Goal: Task Accomplishment & Management: Manage account settings

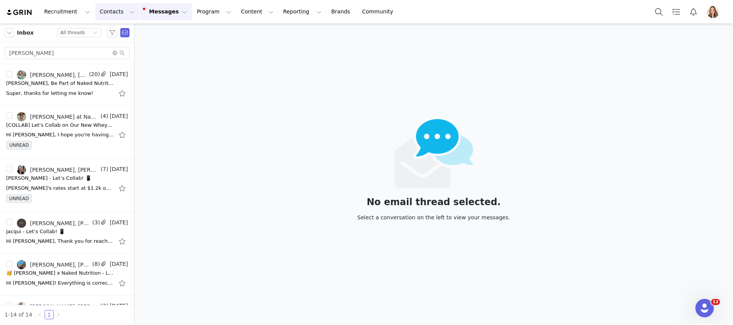
click at [104, 9] on button "Contacts Contacts" at bounding box center [117, 11] width 44 height 17
click at [116, 50] on p "Prospects" at bounding box center [107, 48] width 26 height 8
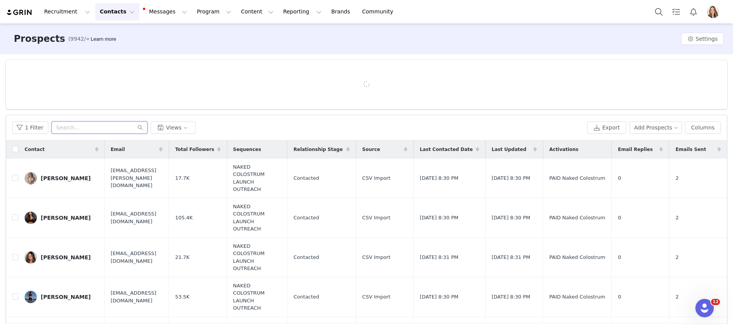
click at [73, 125] on input "text" at bounding box center [100, 127] width 96 height 12
paste input "management@lifebyallison.com"
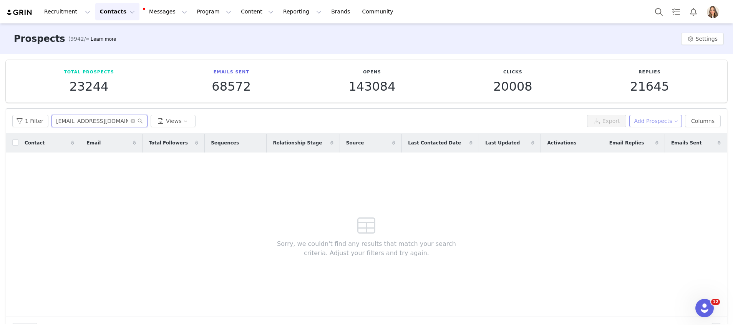
type input "management@lifebyallison.com"
click at [641, 116] on button "Add Prospects" at bounding box center [656, 121] width 53 height 12
click at [646, 138] on span "Add a Prospect" at bounding box center [651, 136] width 40 height 8
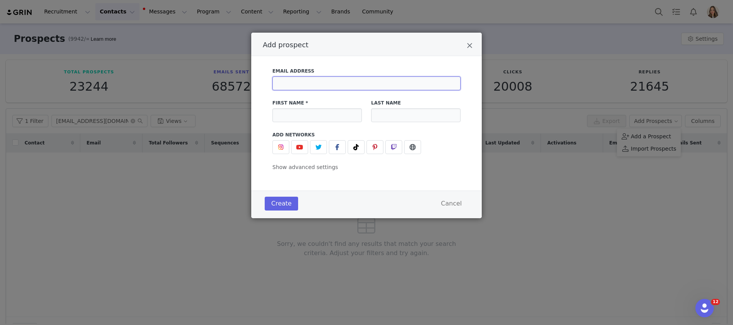
click at [382, 85] on input "Add prospect" at bounding box center [367, 83] width 188 height 14
paste input "management@lifebyallison.com"
type input "management@lifebyallison.com"
click at [297, 118] on input "Add prospect" at bounding box center [318, 115] width 90 height 14
type input "[PERSON_NAME]"
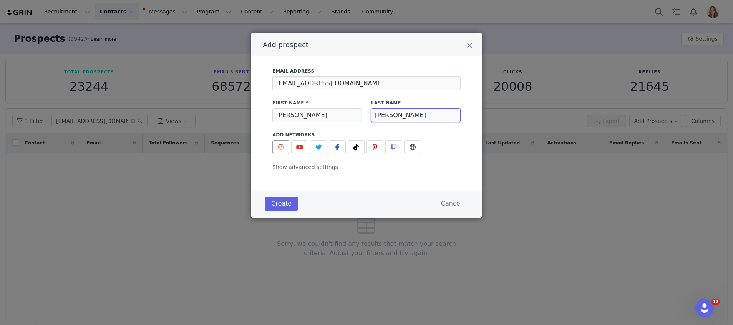
type input "[PERSON_NAME]"
click at [281, 147] on img "Add prospect" at bounding box center [281, 147] width 6 height 6
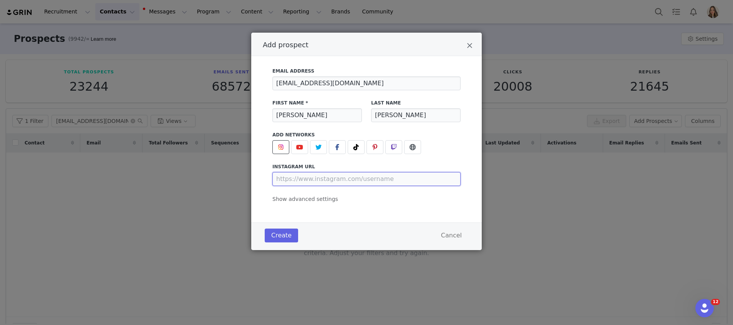
click at [294, 175] on input "Add prospect" at bounding box center [367, 179] width 188 height 14
paste input "management@lifebyallison.com"
click at [440, 177] on input "https://www.instagram.com/management@lifebyallison.com" at bounding box center [367, 179] width 188 height 14
type input "https://www.instagram.com/management@lifebyallison.com"
drag, startPoint x: 445, startPoint y: 184, endPoint x: 191, endPoint y: 176, distance: 254.2
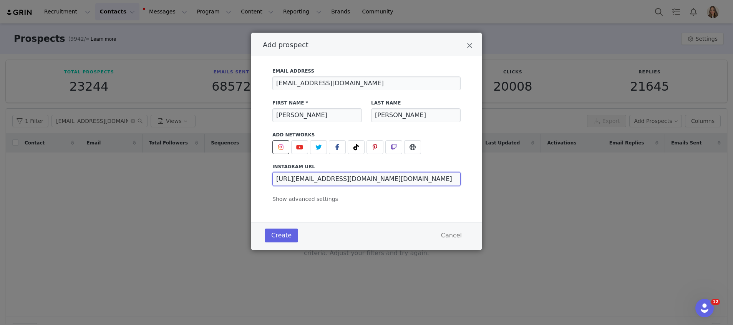
click at [191, 176] on div "Add prospect Email Address management@lifebyallison.com First Name * Allison La…" at bounding box center [366, 162] width 733 height 325
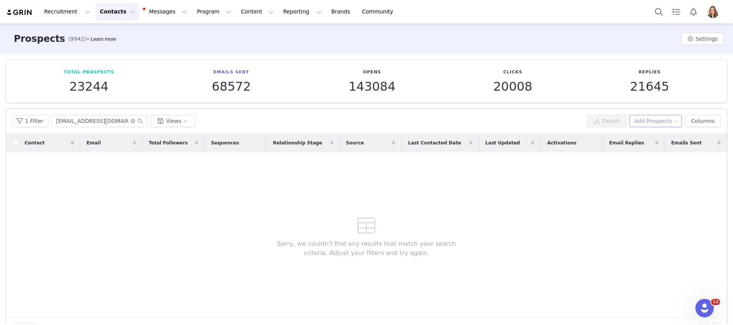
click at [661, 116] on button "Add Prospects" at bounding box center [656, 121] width 53 height 12
click at [647, 136] on span "Add a Prospect" at bounding box center [651, 136] width 40 height 8
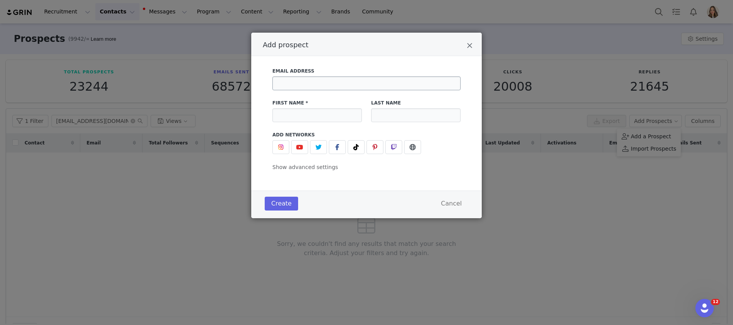
click at [341, 90] on div "Email Address" at bounding box center [367, 79] width 198 height 32
click at [355, 72] on label "Email Address" at bounding box center [367, 71] width 188 height 7
click at [360, 82] on input "Add prospect" at bounding box center [367, 83] width 188 height 14
paste input "management@lifebyallison.com"
type input "management@lifebyallison.com"
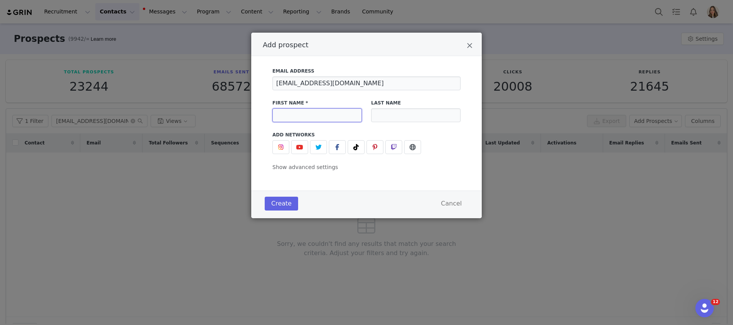
click at [317, 118] on input "Add prospect" at bounding box center [318, 115] width 90 height 14
type input "[PERSON_NAME]"
click at [277, 143] on span "Add prospect" at bounding box center [280, 147] width 9 height 9
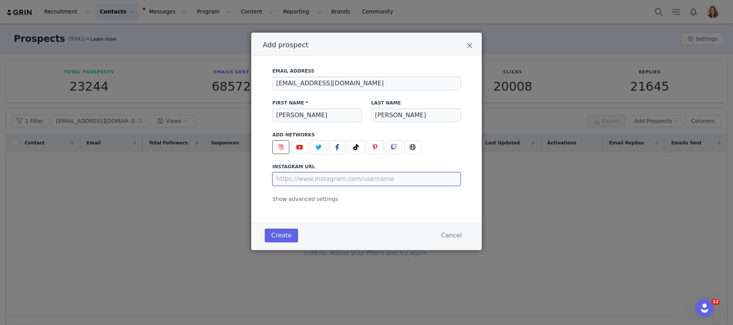
click at [302, 175] on input "Add prospect" at bounding box center [367, 179] width 188 height 14
paste input "management@lifebyallison.com"
type input "https://www.instagram.com/management@lifebyallison.com"
drag, startPoint x: 454, startPoint y: 179, endPoint x: 153, endPoint y: 129, distance: 305.1
click at [152, 130] on div "Add prospect Email Address management@lifebyallison.com First Name * Allison La…" at bounding box center [366, 162] width 733 height 325
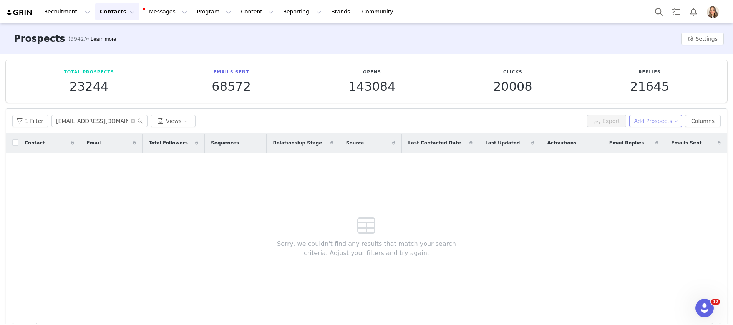
click at [647, 117] on button "Add Prospects" at bounding box center [656, 121] width 53 height 12
click at [629, 135] on div "Add a Prospect" at bounding box center [649, 136] width 55 height 8
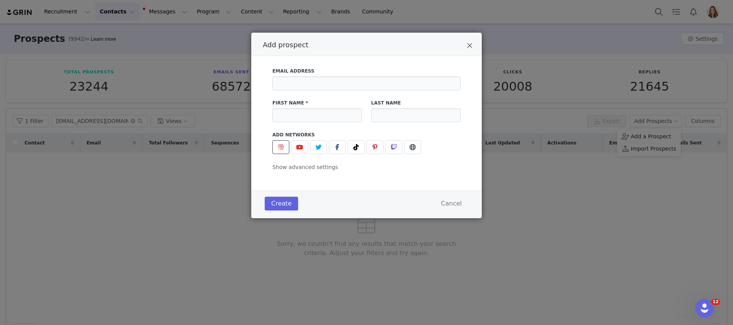
click at [280, 143] on span "Add prospect" at bounding box center [280, 147] width 9 height 9
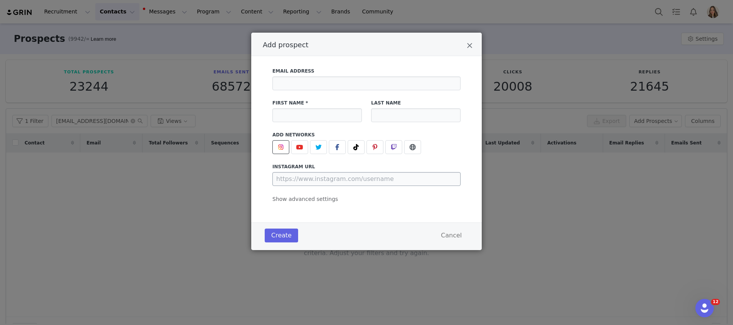
click at [305, 186] on div "Email Address First Name * Last Name Add Networks instagram URL youtube URL twi…" at bounding box center [367, 133] width 188 height 140
click at [310, 179] on input "Add prospect" at bounding box center [367, 179] width 188 height 14
paste input "[URL][DOMAIN_NAME]"
type input "[URL][DOMAIN_NAME]"
click at [307, 83] on input "Add prospect" at bounding box center [367, 83] width 188 height 14
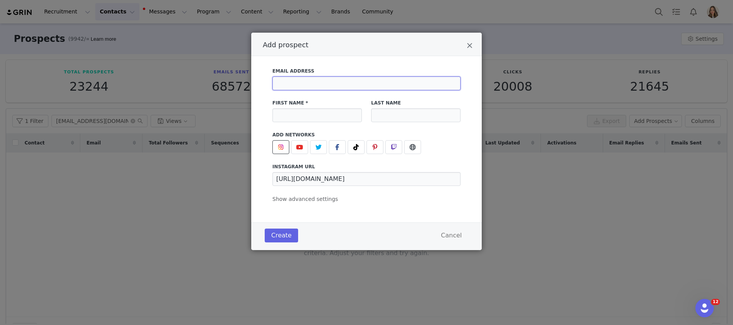
paste input "management@lifebyallison.com"
type input "management@lifebyallison.com"
click at [293, 128] on div "Email Address management@lifebyallison.com First Name * Last Name Add Networks …" at bounding box center [367, 133] width 188 height 140
click at [305, 119] on input "Add prospect" at bounding box center [318, 115] width 90 height 14
click at [307, 117] on input "Allisom" at bounding box center [318, 115] width 90 height 14
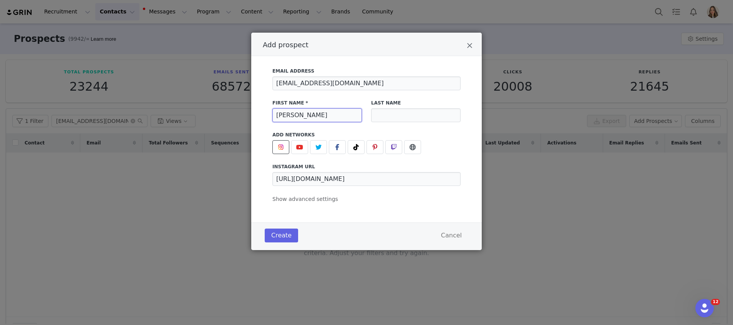
type input "[PERSON_NAME]"
click at [282, 236] on button "Create" at bounding box center [281, 236] width 33 height 14
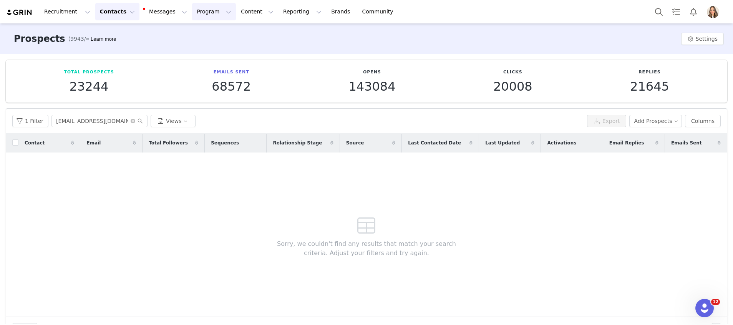
click at [192, 5] on button "Program Program" at bounding box center [214, 11] width 44 height 17
click at [211, 37] on div "Activations" at bounding box center [204, 34] width 52 height 8
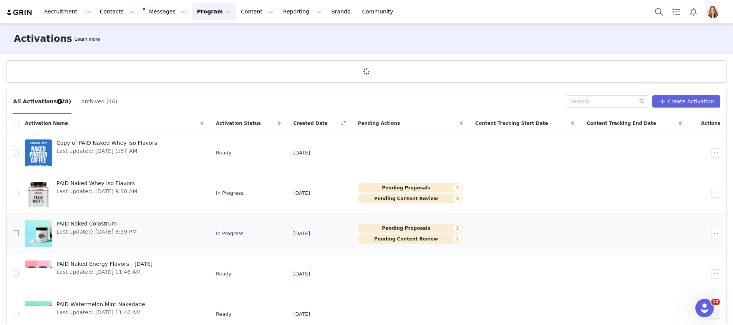
click at [17, 233] on td at bounding box center [13, 234] width 12 height 40
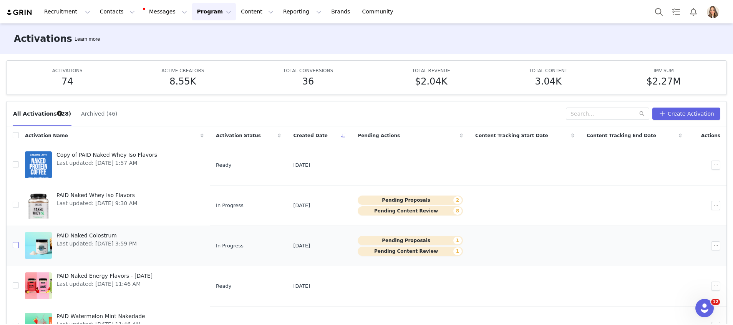
click at [17, 244] on input "checkbox" at bounding box center [16, 246] width 6 height 6
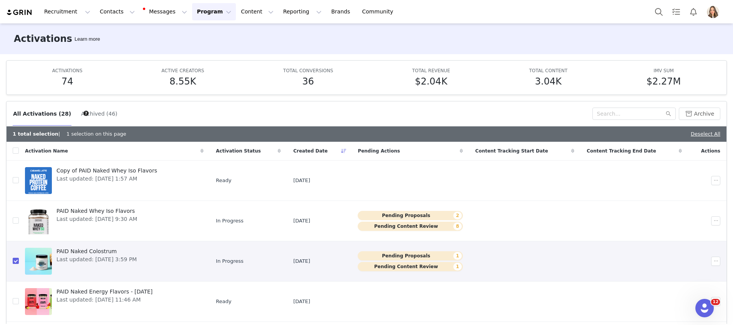
click at [701, 129] on div "1 total selection | 1 selection on this page Deselect All" at bounding box center [367, 133] width 720 height 15
click at [706, 133] on link "Deselect All" at bounding box center [706, 134] width 30 height 6
checkbox input "false"
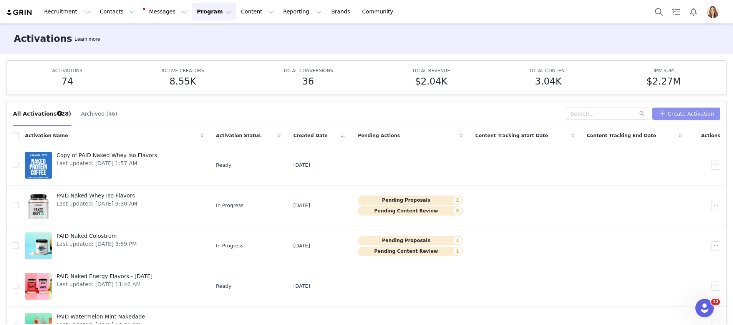
click at [690, 110] on button "Create Activation" at bounding box center [687, 114] width 68 height 12
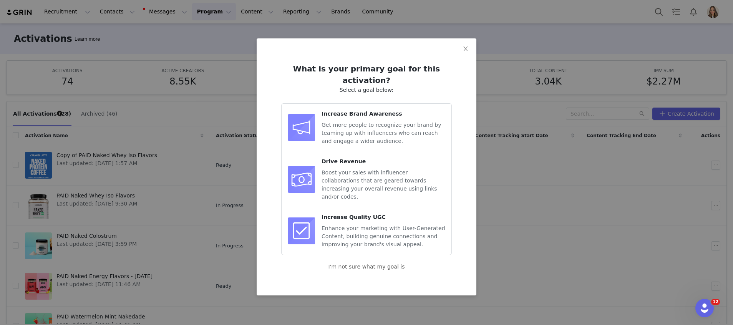
click at [362, 130] on span "Get more people to recognize your brand by teaming up with influencers who can …" at bounding box center [382, 133] width 120 height 22
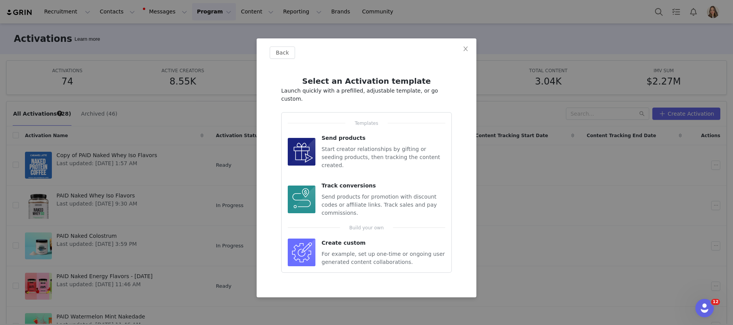
click at [386, 147] on span "Start creator relationships by gifting or seeding products, then tracking the c…" at bounding box center [381, 157] width 119 height 22
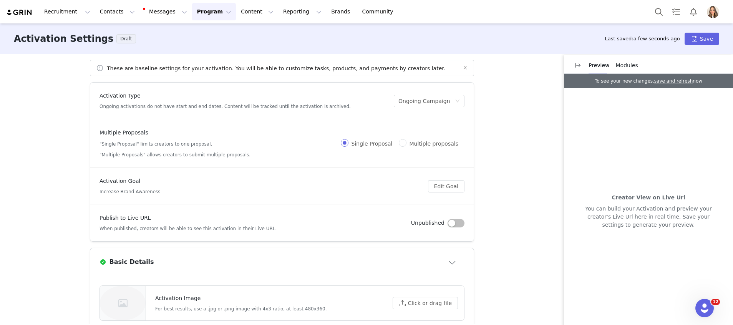
click at [205, 5] on button "Program Program" at bounding box center [214, 11] width 44 height 17
click at [222, 35] on div "Activations" at bounding box center [204, 34] width 52 height 8
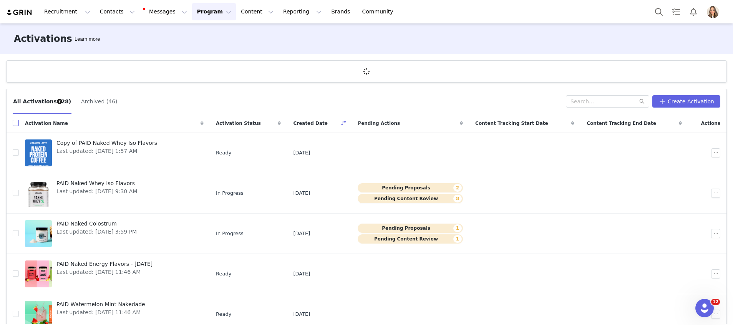
click at [14, 121] on input "checkbox" at bounding box center [16, 123] width 6 height 6
checkbox input "true"
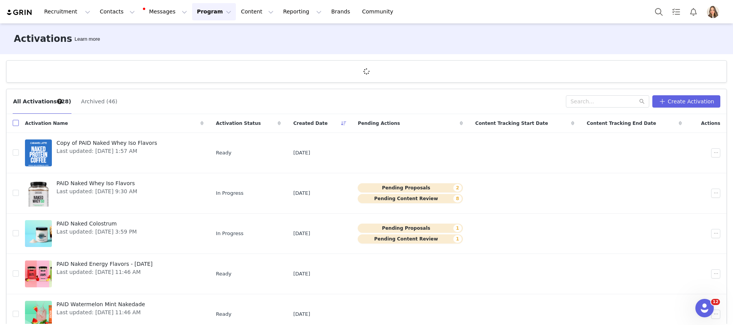
checkbox input "true"
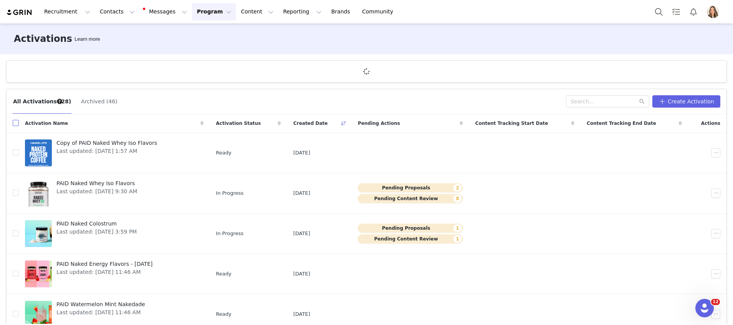
checkbox input "true"
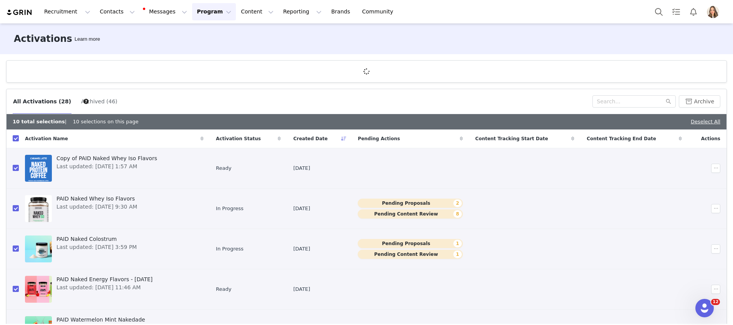
click at [12, 136] on th at bounding box center [13, 139] width 12 height 19
click at [17, 140] on input "checkbox" at bounding box center [16, 138] width 6 height 6
checkbox input "false"
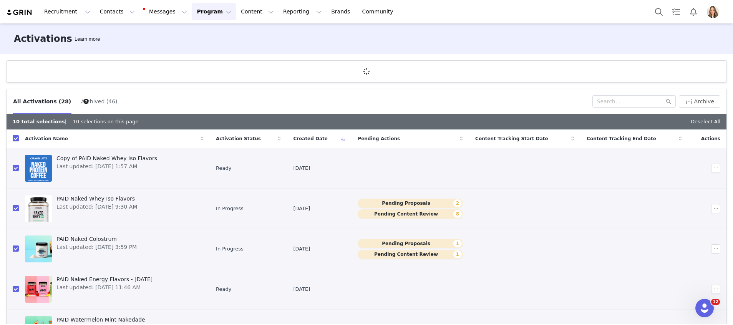
checkbox input "false"
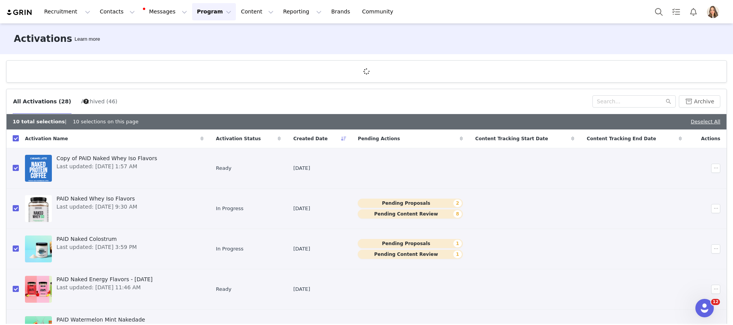
checkbox input "false"
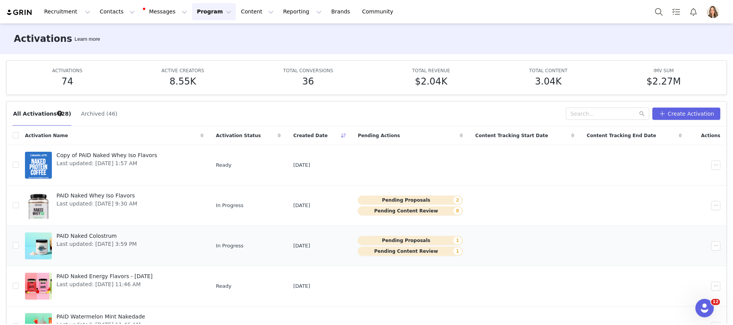
click at [10, 247] on td at bounding box center [13, 246] width 12 height 40
click at [8, 247] on td at bounding box center [13, 246] width 12 height 40
click at [14, 245] on input "checkbox" at bounding box center [16, 246] width 6 height 6
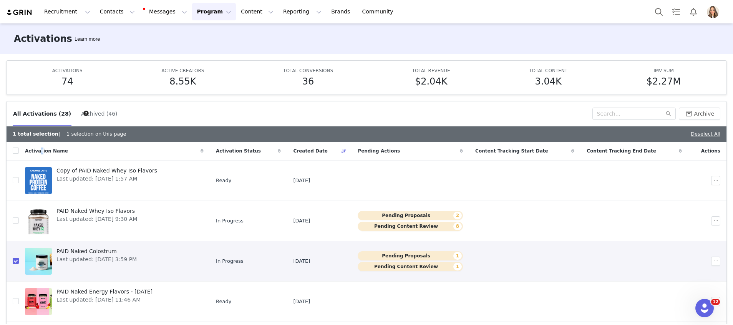
drag, startPoint x: 106, startPoint y: 256, endPoint x: 38, endPoint y: 156, distance: 121.1
click at [38, 156] on div "Activation Name" at bounding box center [114, 151] width 191 height 18
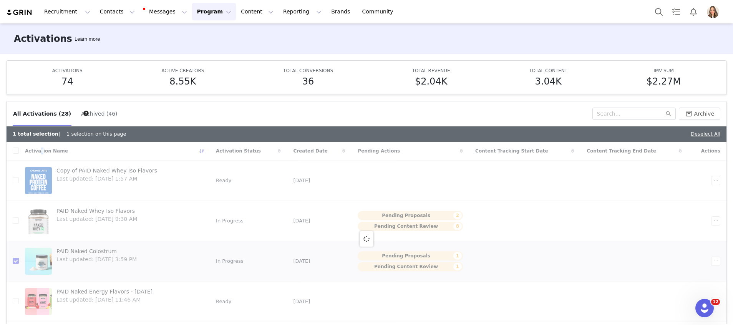
checkbox input "false"
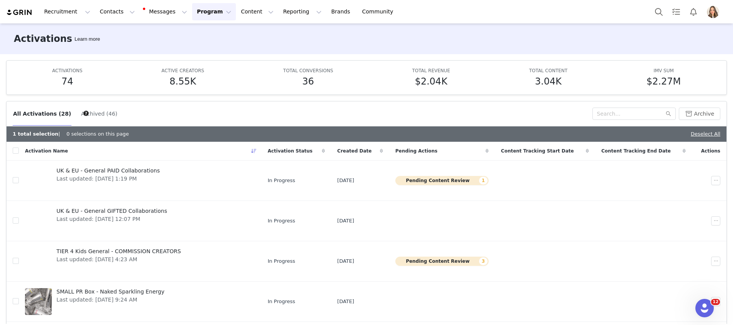
click at [691, 130] on div "Deselect All" at bounding box center [706, 134] width 30 height 8
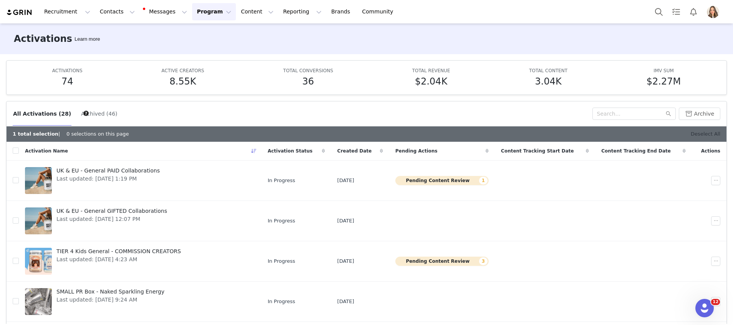
click at [696, 133] on link "Deselect All" at bounding box center [706, 134] width 30 height 6
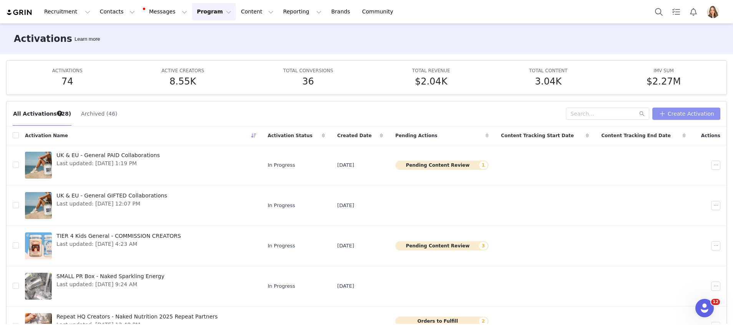
click at [683, 110] on button "Create Activation" at bounding box center [687, 114] width 68 height 12
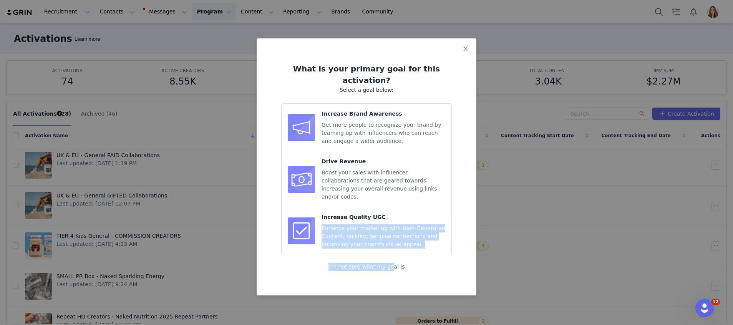
drag, startPoint x: 390, startPoint y: 256, endPoint x: 396, endPoint y: 184, distance: 71.7
click at [395, 187] on div "What is your primary goal for this activation? Select a goal below: Increase Br…" at bounding box center [367, 166] width 220 height 257
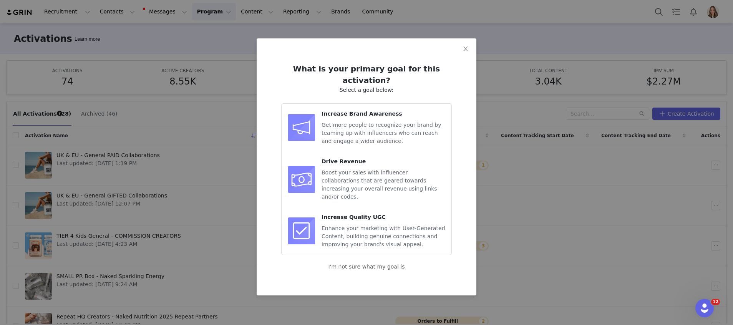
click at [363, 61] on div "What is your primary goal for this activation? Select a goal below: Increase Br…" at bounding box center [367, 166] width 220 height 257
click at [367, 134] on li "Increase Brand Awareness Get more people to recognize your brand by teaming up …" at bounding box center [367, 131] width 158 height 42
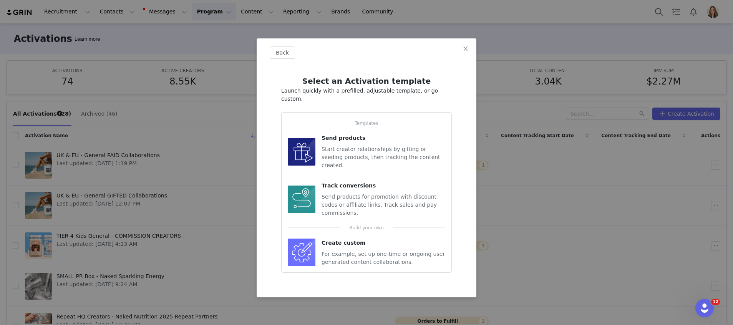
click at [351, 251] on span "For example, set up one-time or ongoing user generated content collaborations." at bounding box center [383, 258] width 123 height 14
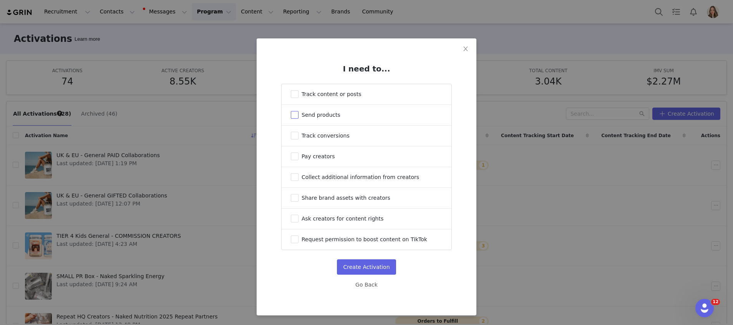
click at [291, 119] on input "Send products" at bounding box center [295, 115] width 8 height 8
checkbox input "true"
click at [368, 266] on button "Create Activation" at bounding box center [366, 266] width 59 height 15
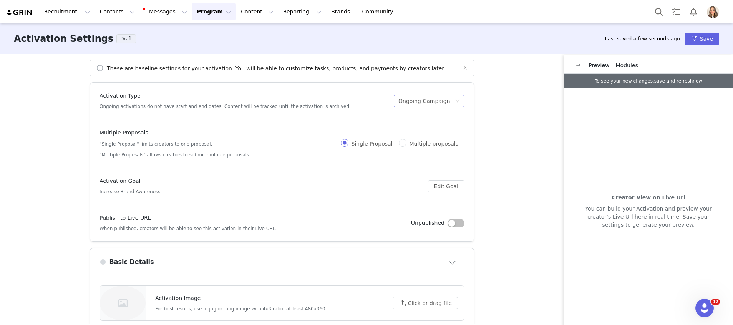
click at [420, 106] on div "Ongoing Campaign" at bounding box center [425, 101] width 52 height 12
click at [422, 106] on div "Ongoing Campaign" at bounding box center [425, 101] width 52 height 12
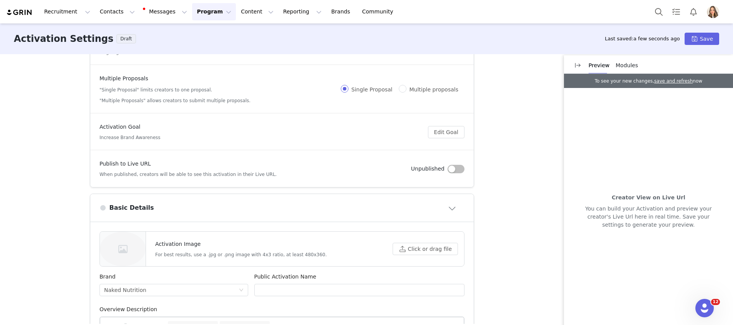
scroll to position [55, 0]
click at [447, 136] on button "Edit Goal" at bounding box center [446, 131] width 37 height 12
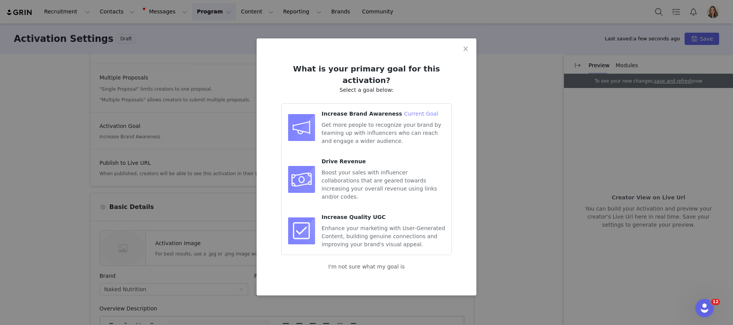
click at [361, 122] on span "Get more people to recognize your brand by teaming up with influencers who can …" at bounding box center [382, 133] width 120 height 22
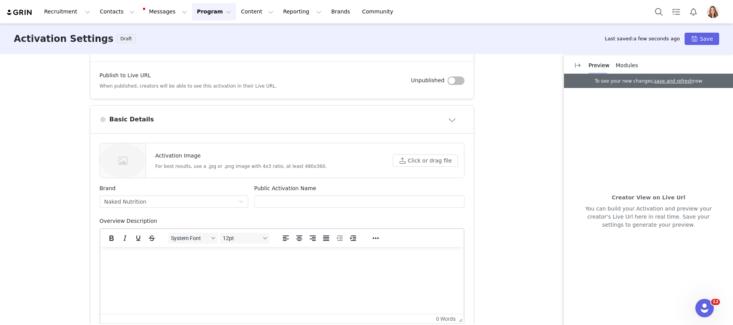
scroll to position [144, 0]
click at [289, 200] on input "text" at bounding box center [359, 200] width 211 height 12
type input "N"
type input "HYPEFY - Naked Colostrum product sendout"
click at [363, 267] on html at bounding box center [282, 256] width 364 height 21
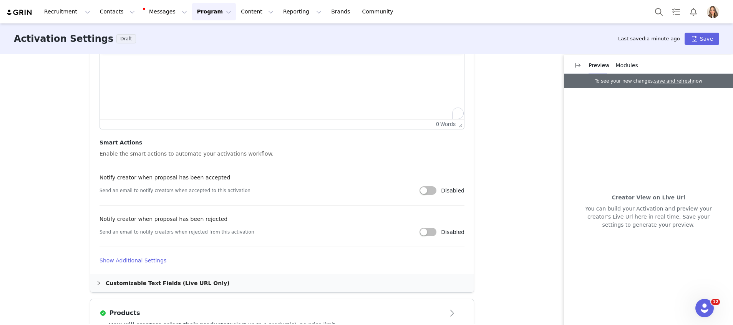
scroll to position [368, 0]
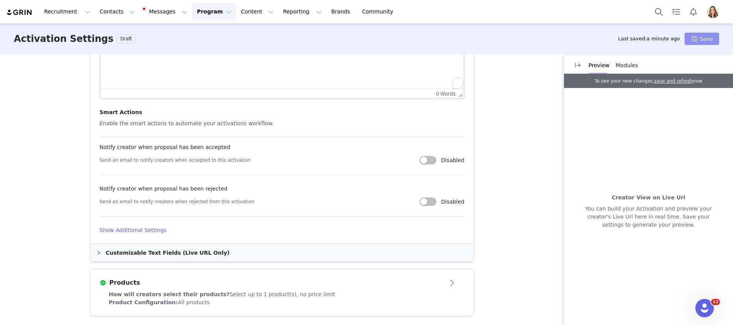
click at [703, 40] on button "Save" at bounding box center [702, 39] width 35 height 12
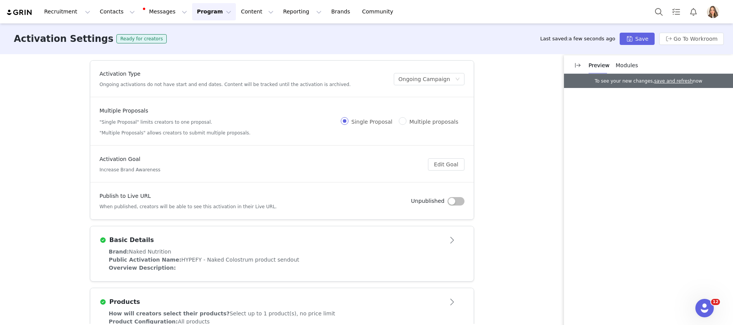
click at [623, 70] on div "Modules" at bounding box center [627, 65] width 22 height 17
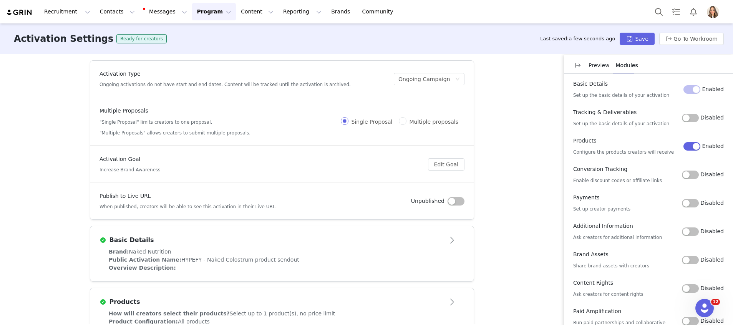
click at [602, 73] on div "Preview Modules" at bounding box center [648, 64] width 169 height 18
click at [637, 38] on button "Save" at bounding box center [637, 39] width 35 height 12
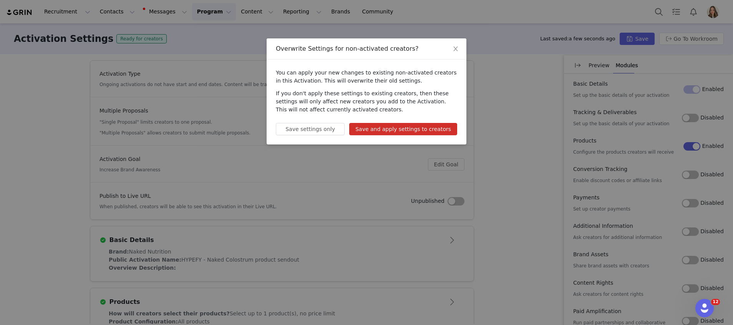
click at [386, 132] on button "Save and apply settings to creators" at bounding box center [403, 129] width 108 height 12
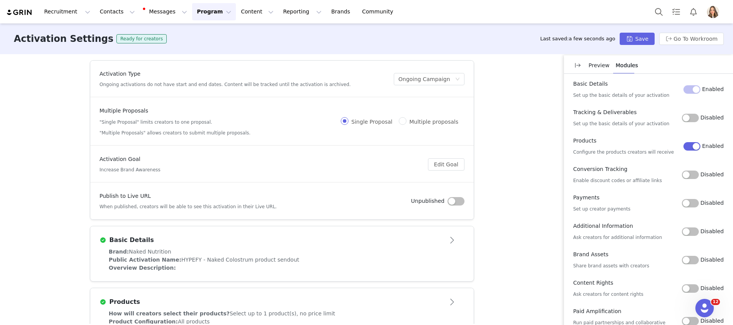
scroll to position [27, 0]
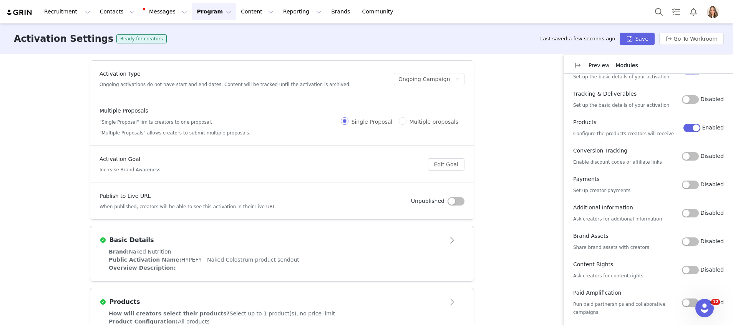
click at [517, 139] on div "Activation Type Ongoing activations do not have start and end dates. Content wi…" at bounding box center [366, 189] width 733 height 270
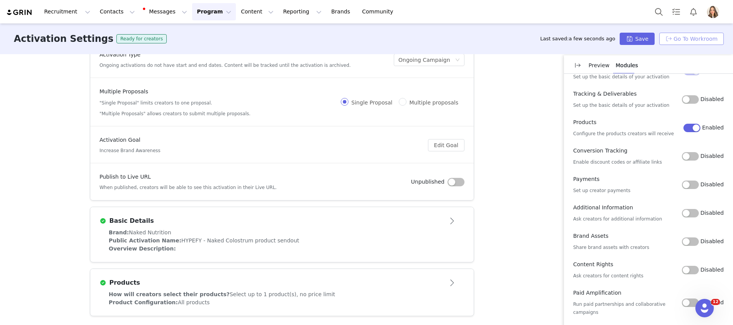
click at [670, 34] on button "Go To Workroom" at bounding box center [692, 39] width 65 height 12
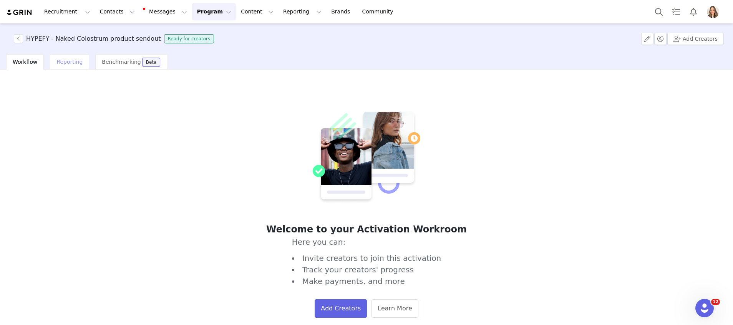
click at [72, 59] on span "Reporting" at bounding box center [70, 62] width 26 height 6
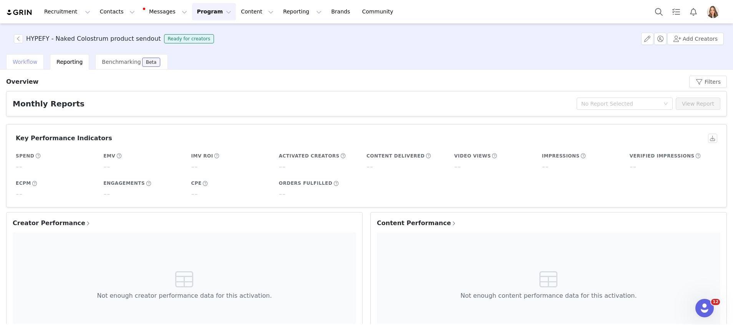
click at [20, 56] on div "Workflow" at bounding box center [25, 61] width 38 height 15
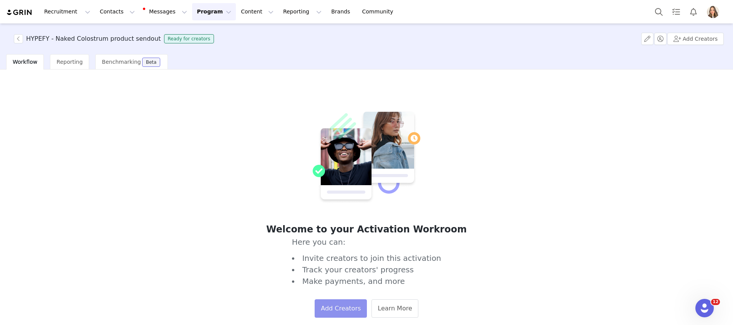
click at [349, 301] on button "Add Creators" at bounding box center [341, 308] width 52 height 18
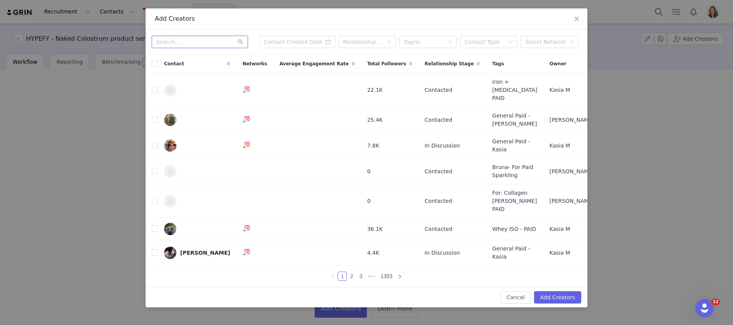
click at [179, 48] on input "text" at bounding box center [200, 42] width 96 height 12
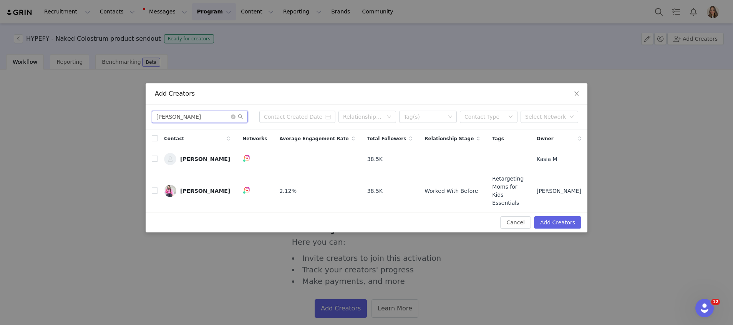
type input "allison baldwin"
click at [156, 191] on input "checkbox" at bounding box center [155, 191] width 6 height 6
checkbox input "true"
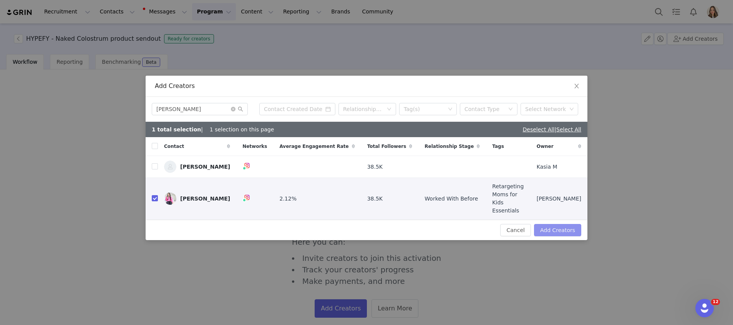
drag, startPoint x: 559, startPoint y: 220, endPoint x: 562, endPoint y: 218, distance: 4.1
click at [559, 224] on button "Add Creators" at bounding box center [557, 230] width 47 height 12
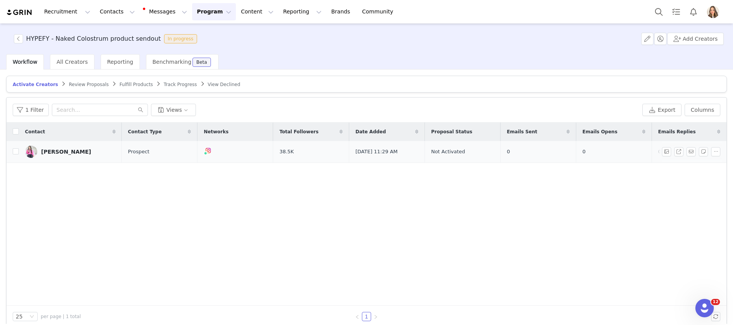
click at [52, 154] on div "[PERSON_NAME]" at bounding box center [66, 152] width 50 height 6
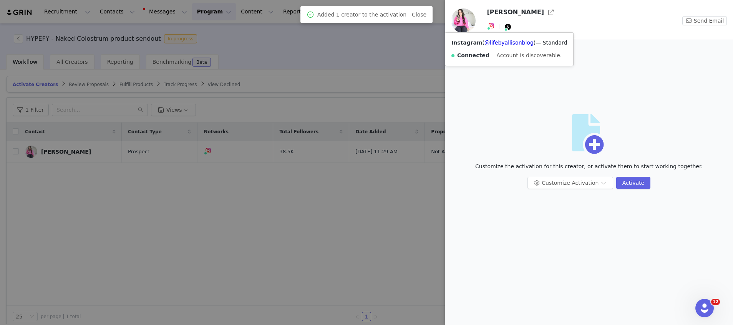
click at [492, 24] on img at bounding box center [492, 26] width 6 height 6
click at [501, 43] on link "@lifebyallisonblog" at bounding box center [509, 43] width 49 height 6
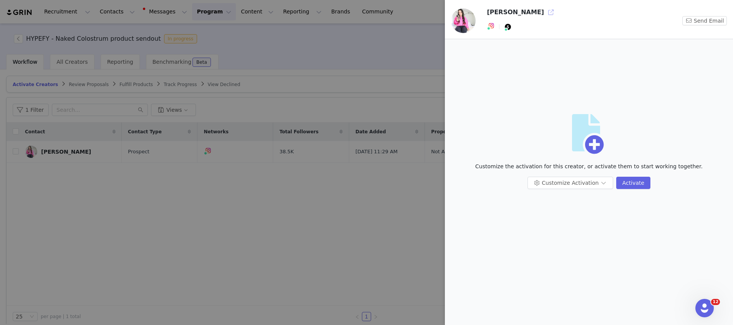
click at [545, 12] on button "button" at bounding box center [551, 12] width 12 height 12
click at [214, 205] on div at bounding box center [366, 162] width 733 height 325
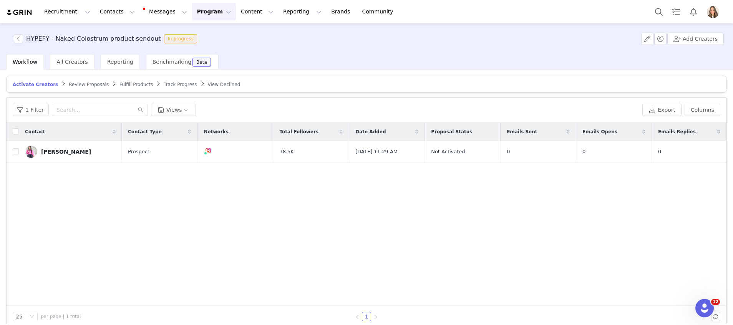
click at [82, 85] on span "Review Proposals" at bounding box center [89, 84] width 40 height 5
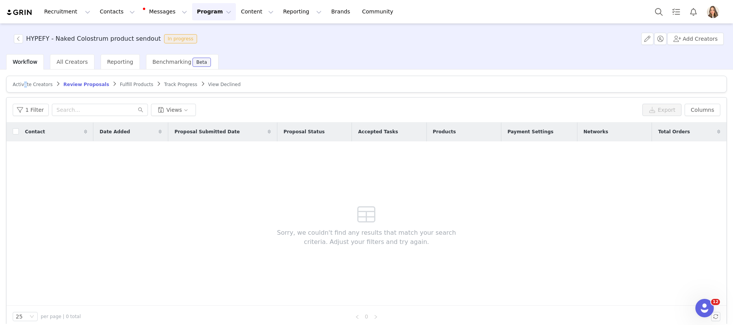
click at [25, 82] on span "Activate Creators" at bounding box center [33, 84] width 40 height 5
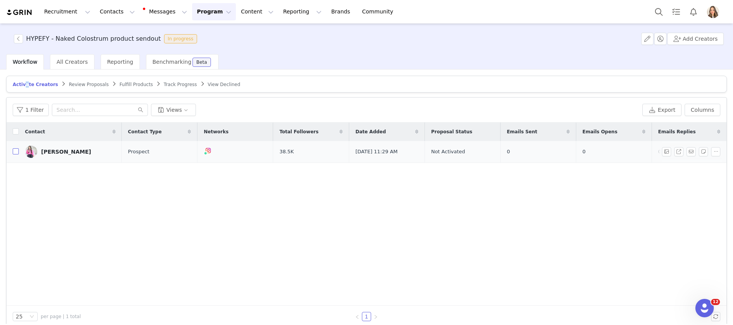
click at [15, 151] on input "checkbox" at bounding box center [16, 151] width 6 height 6
checkbox input "true"
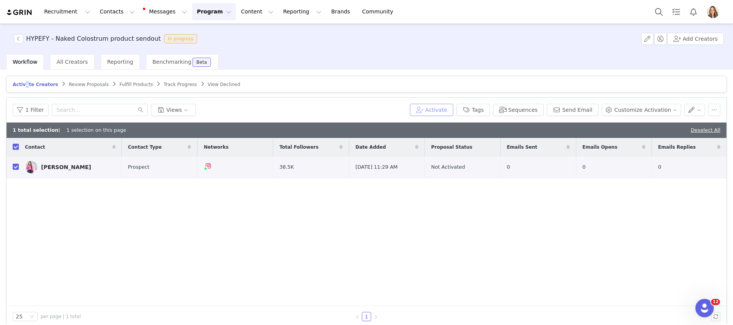
click at [454, 104] on button "Activate" at bounding box center [431, 110] width 43 height 12
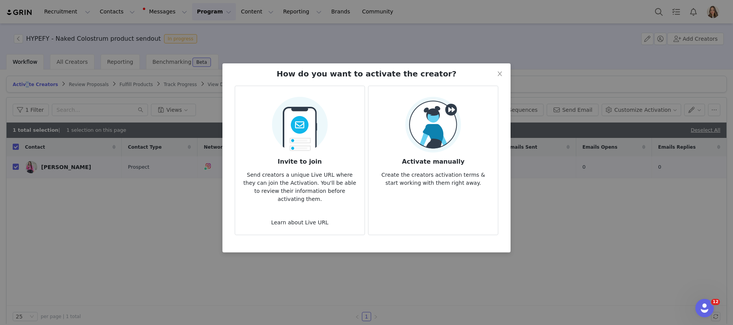
click at [455, 104] on div "Activate manually Create the creators activation terms & start working with the…" at bounding box center [433, 142] width 117 height 90
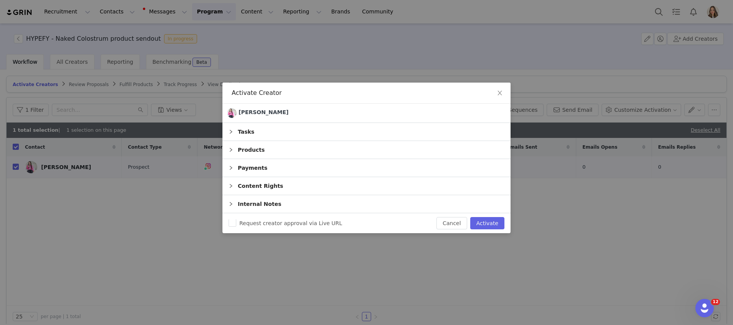
click at [384, 135] on div "Tasks" at bounding box center [367, 132] width 288 height 18
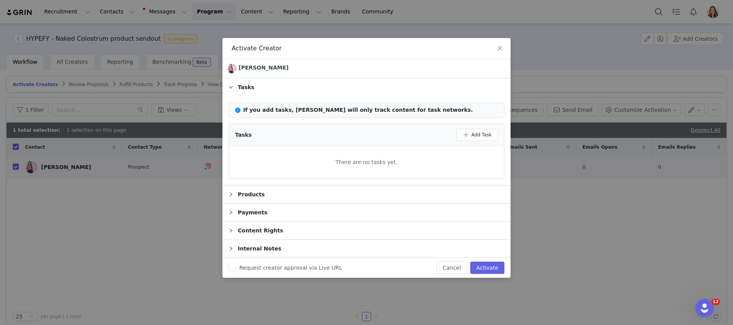
click at [367, 196] on div "Products" at bounding box center [367, 195] width 288 height 18
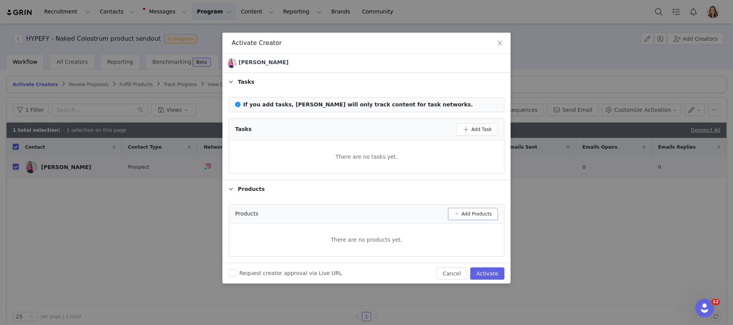
click at [457, 210] on button "Add Products" at bounding box center [473, 214] width 50 height 12
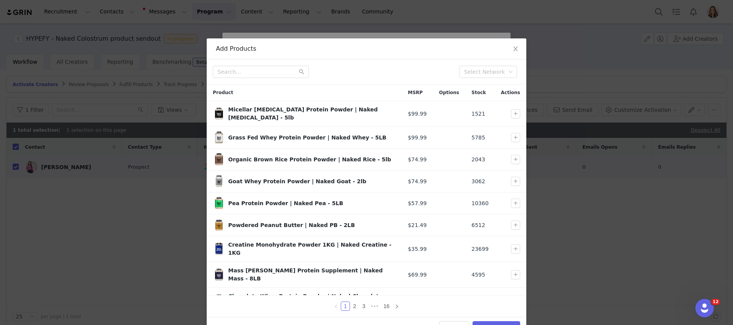
click at [278, 65] on div "Select Network" at bounding box center [367, 72] width 320 height 25
click at [283, 68] on input "text" at bounding box center [261, 72] width 96 height 12
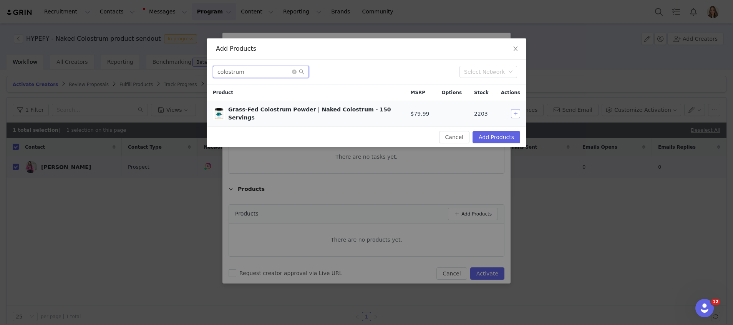
type input "colostrum"
click at [514, 110] on button "button" at bounding box center [515, 113] width 9 height 9
click at [502, 131] on button "Add Products" at bounding box center [497, 137] width 48 height 12
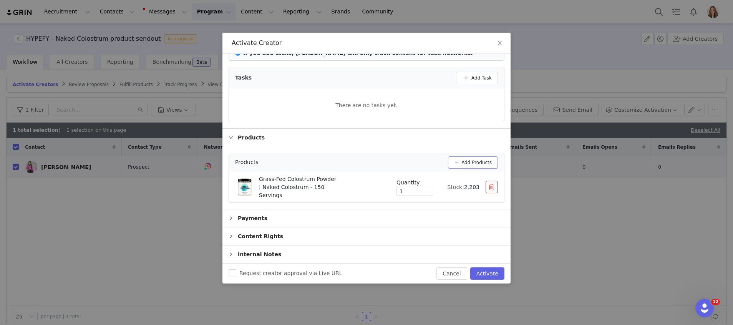
scroll to position [51, 0]
click at [270, 219] on div "Payments" at bounding box center [367, 219] width 288 height 18
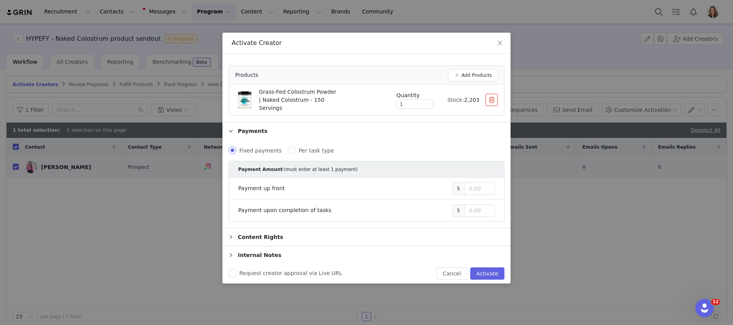
scroll to position [139, 0]
click at [268, 228] on div "Content Rights" at bounding box center [367, 237] width 288 height 18
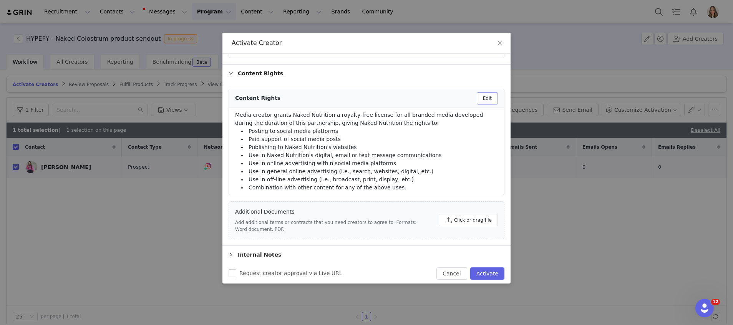
click at [483, 96] on button "Edit" at bounding box center [487, 98] width 21 height 12
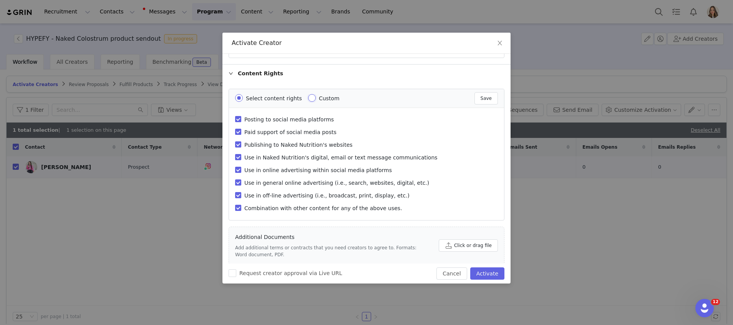
click at [308, 95] on input "Custom" at bounding box center [312, 98] width 8 height 8
radio input "true"
radio input "false"
radio input "true"
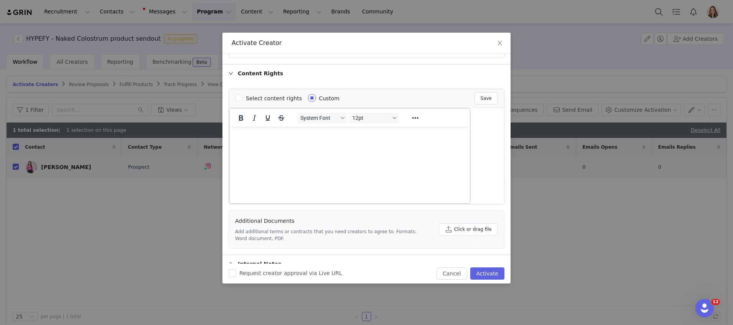
scroll to position [0, 0]
click at [278, 142] on html at bounding box center [350, 136] width 240 height 21
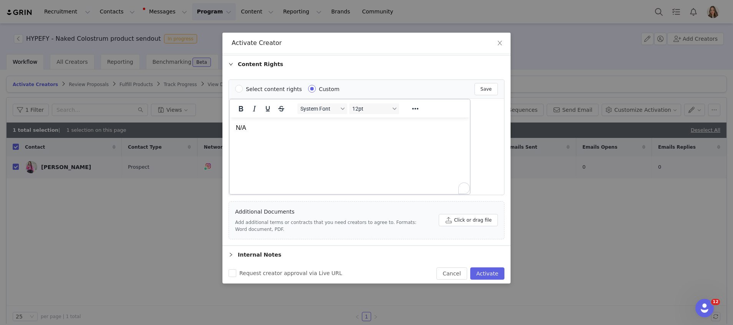
scroll to position [312, 0]
click at [292, 258] on div "Internal Notes" at bounding box center [367, 255] width 288 height 18
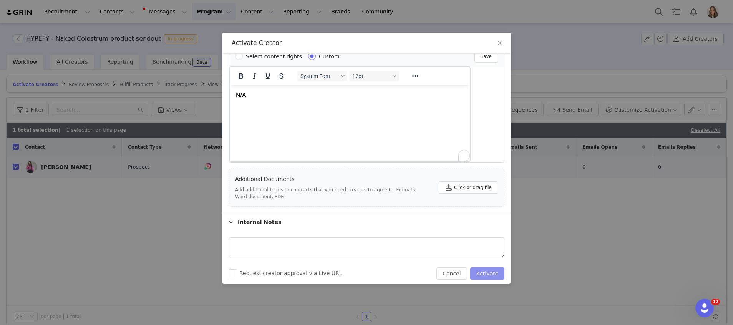
click at [488, 277] on button "Activate" at bounding box center [487, 274] width 34 height 12
checkbox input "false"
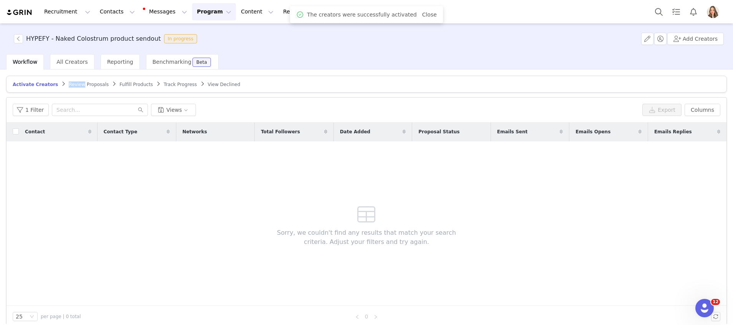
click at [72, 81] on link "Review Proposals" at bounding box center [89, 84] width 40 height 6
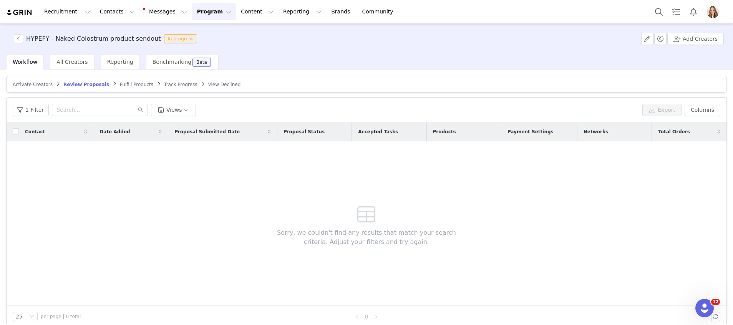
click at [26, 82] on span "Activate Creators" at bounding box center [33, 84] width 40 height 5
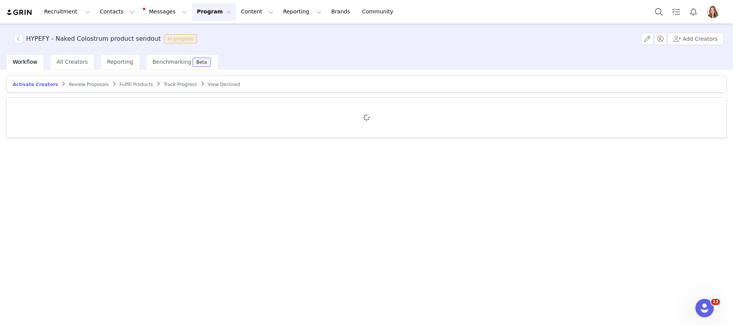
click at [69, 83] on span "Review Proposals" at bounding box center [89, 84] width 40 height 5
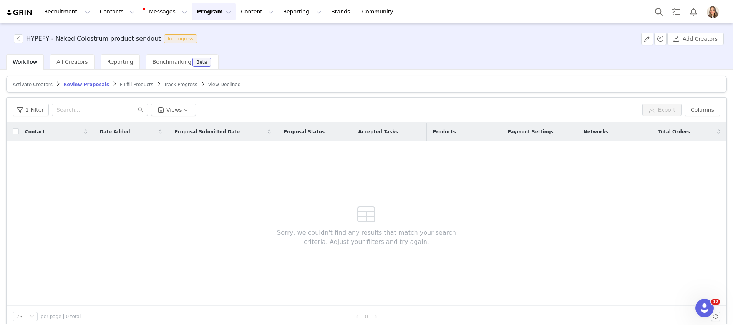
click at [118, 80] on article "Activate Creators Review Proposals Fulfill Products Track Progress View Declined" at bounding box center [366, 84] width 721 height 17
click at [120, 83] on span "Fulfill Products" at bounding box center [136, 84] width 33 height 5
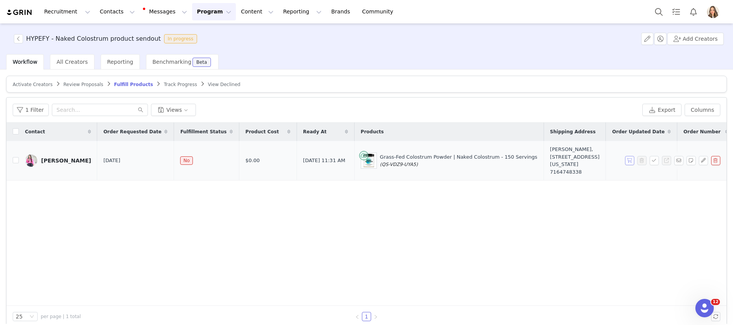
click at [625, 165] on button "button" at bounding box center [629, 160] width 9 height 9
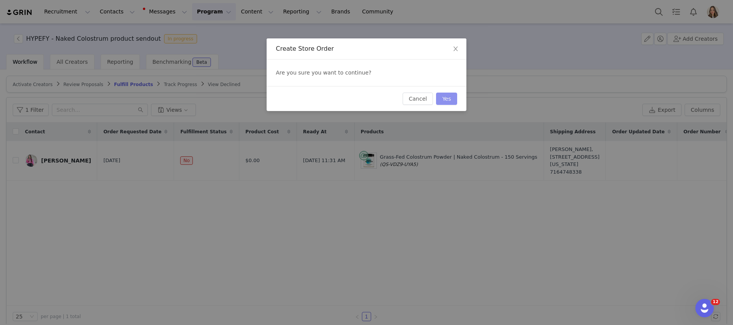
click at [454, 97] on button "Yes" at bounding box center [446, 99] width 21 height 12
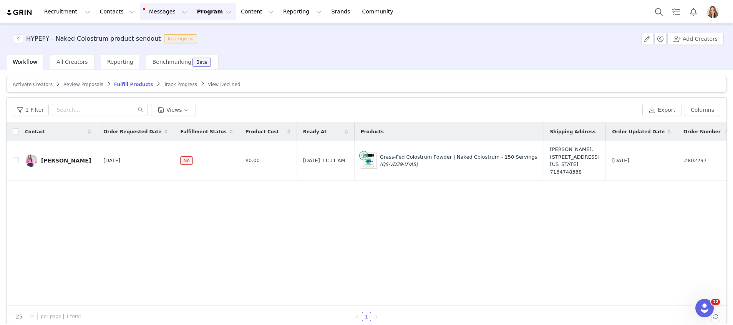
click at [150, 15] on button "Messages Messages" at bounding box center [166, 11] width 52 height 17
click at [387, 267] on div "Contact Order Requested Date Fulfillment Status Product Cost Ready At Products …" at bounding box center [367, 214] width 720 height 183
click at [141, 6] on button "Messages Messages" at bounding box center [166, 11] width 52 height 17
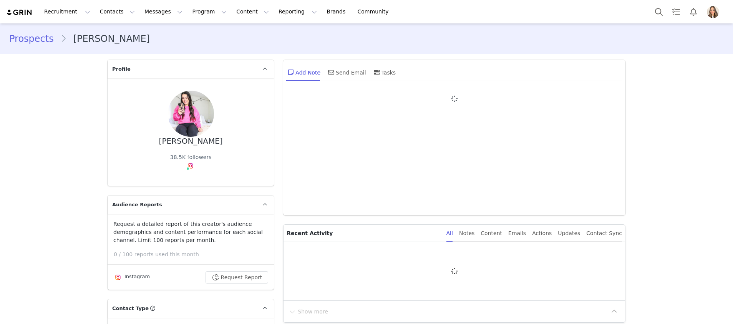
type input "+1 ([GEOGRAPHIC_DATA])"
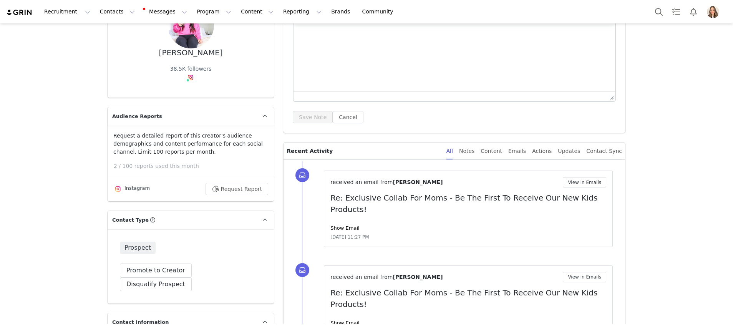
click at [353, 224] on div "Show Email" at bounding box center [469, 228] width 276 height 8
click at [342, 225] on link "Show Email" at bounding box center [345, 228] width 29 height 6
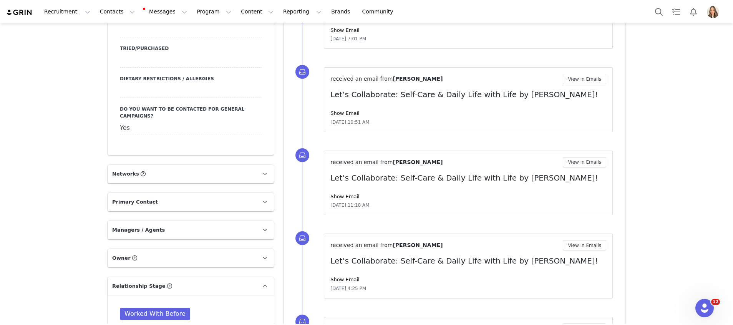
scroll to position [1270, 0]
